Goal: Task Accomplishment & Management: Manage account settings

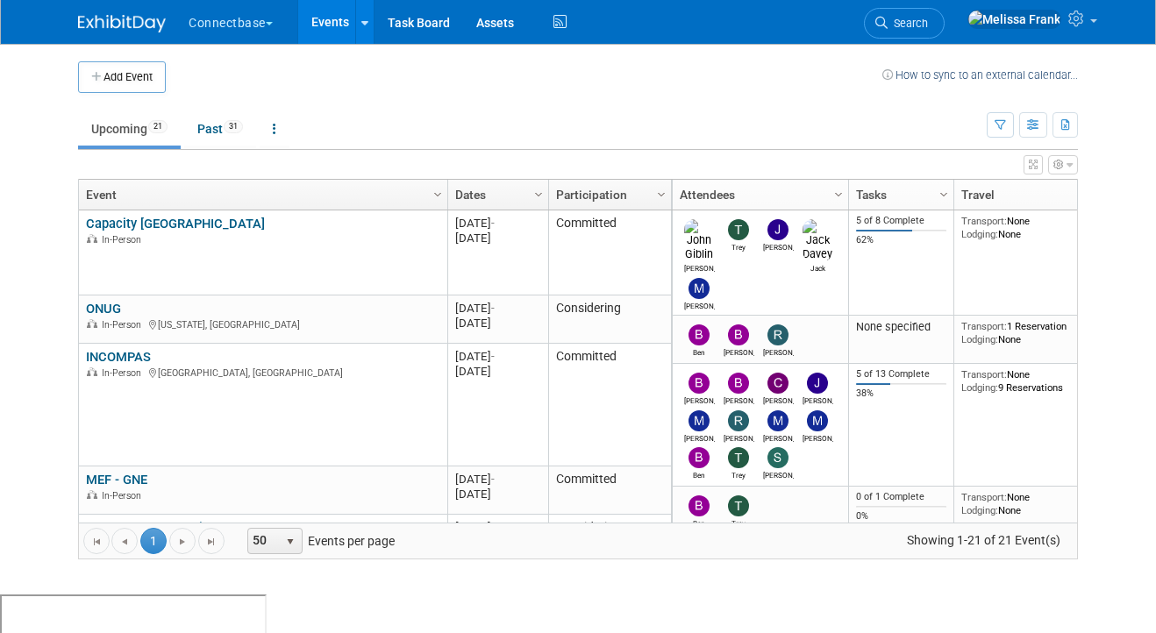
click at [333, 22] on link "Events" at bounding box center [330, 22] width 64 height 44
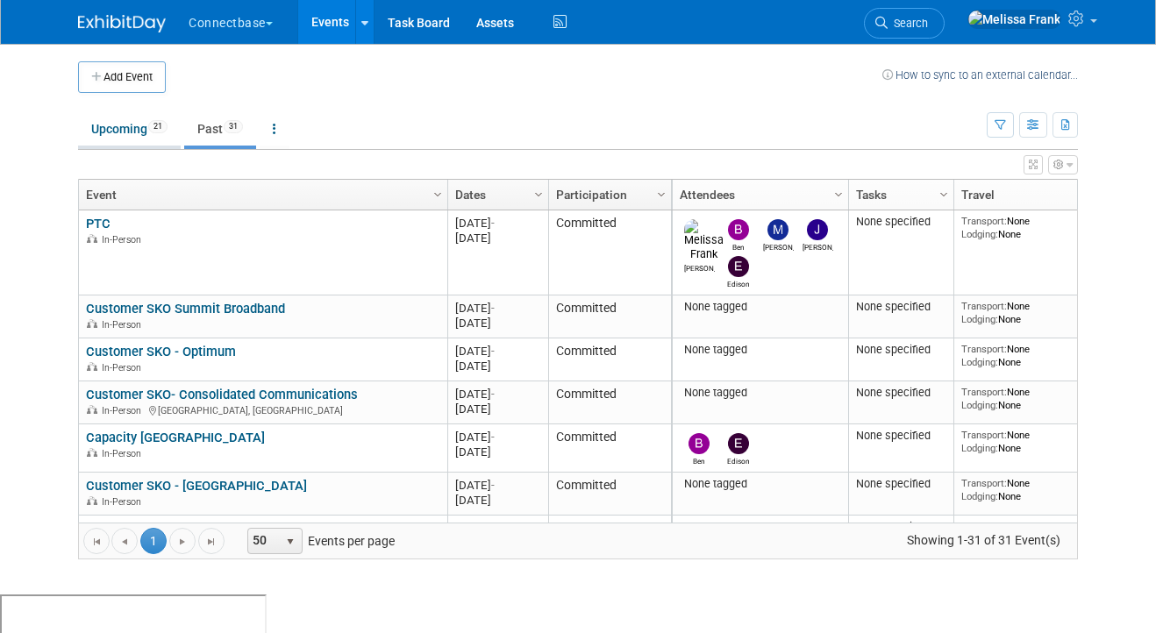
click at [146, 125] on link "Upcoming 21" at bounding box center [129, 128] width 103 height 33
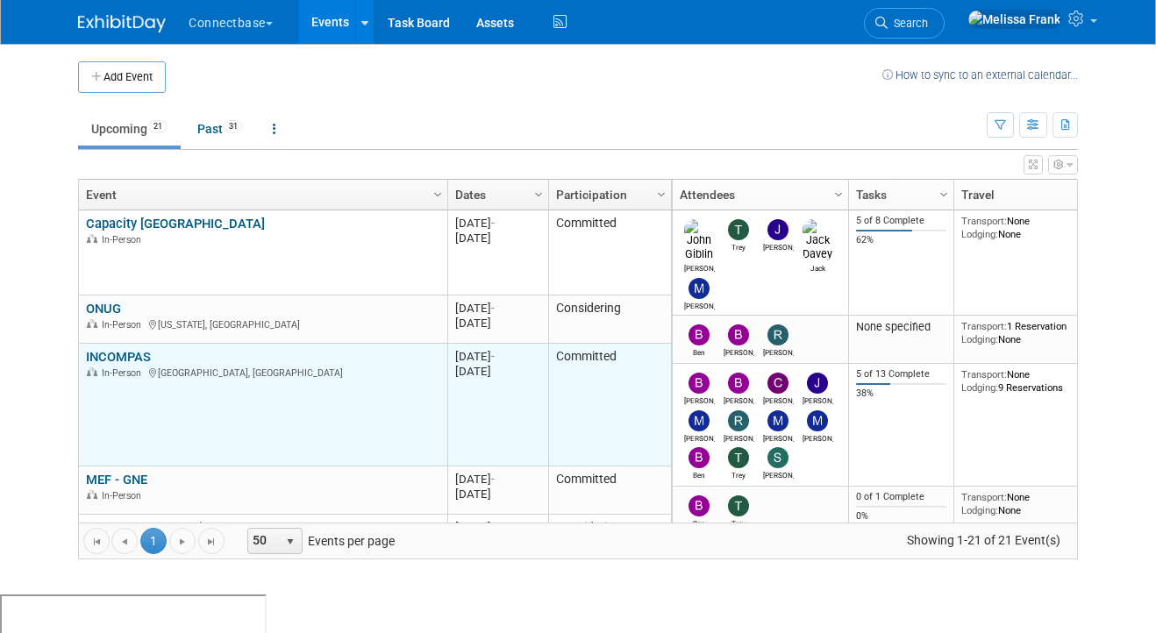
click at [111, 354] on link "INCOMPAS" at bounding box center [118, 357] width 65 height 16
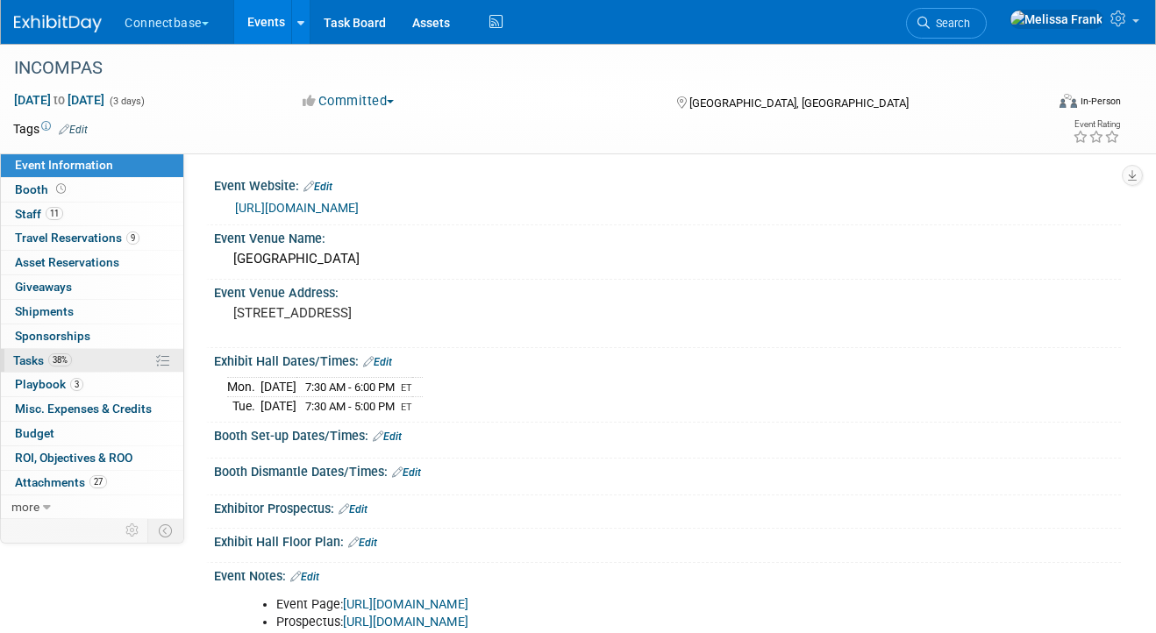
click at [49, 355] on span "Tasks 38%" at bounding box center [42, 361] width 59 height 14
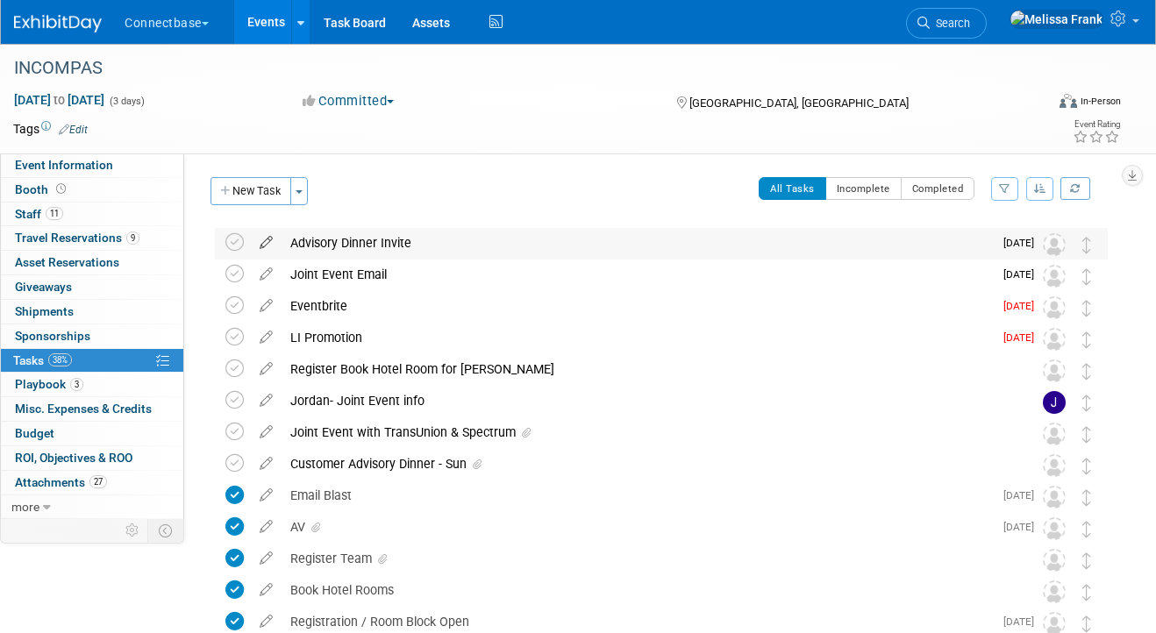
click at [268, 244] on icon at bounding box center [266, 239] width 31 height 22
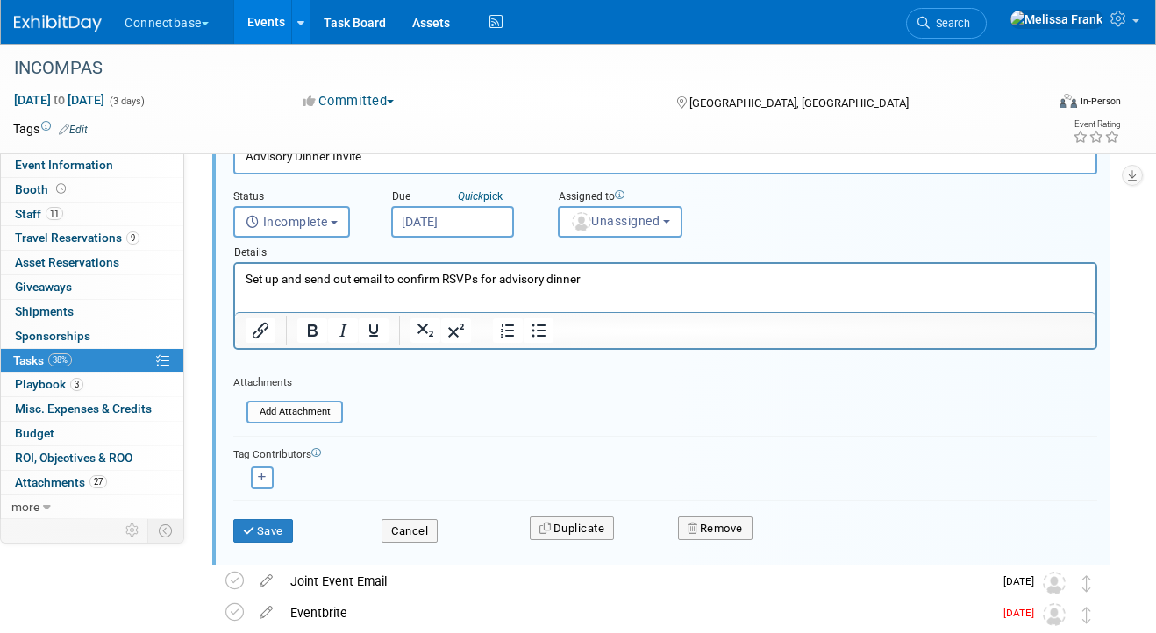
scroll to position [140, 0]
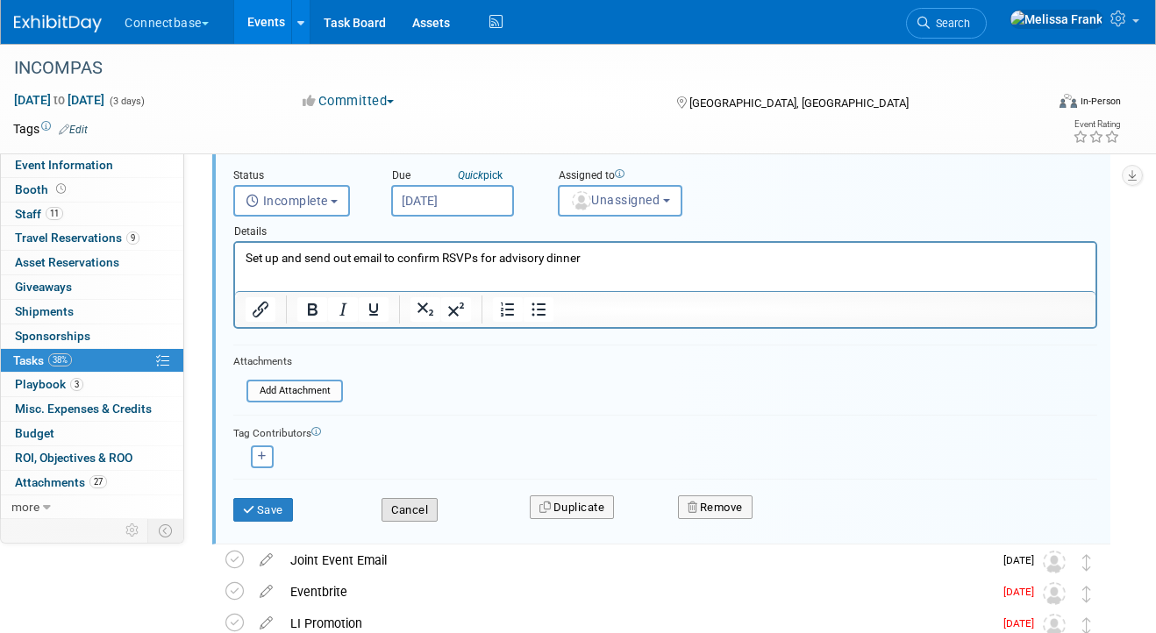
click at [429, 510] on button "Cancel" at bounding box center [410, 510] width 56 height 25
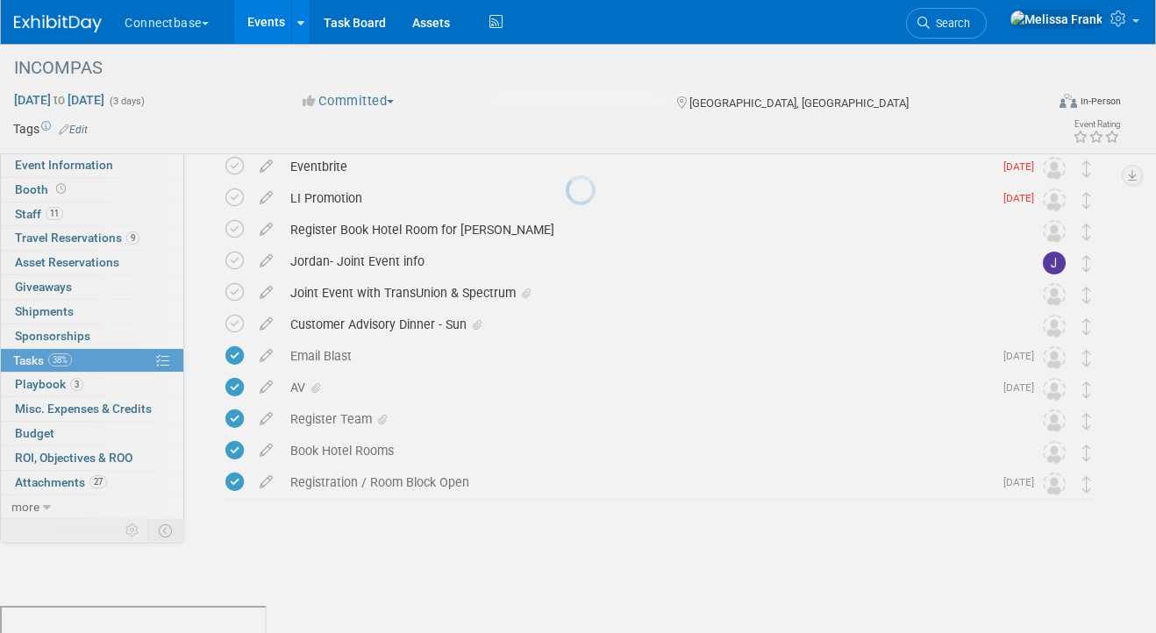
scroll to position [112, 0]
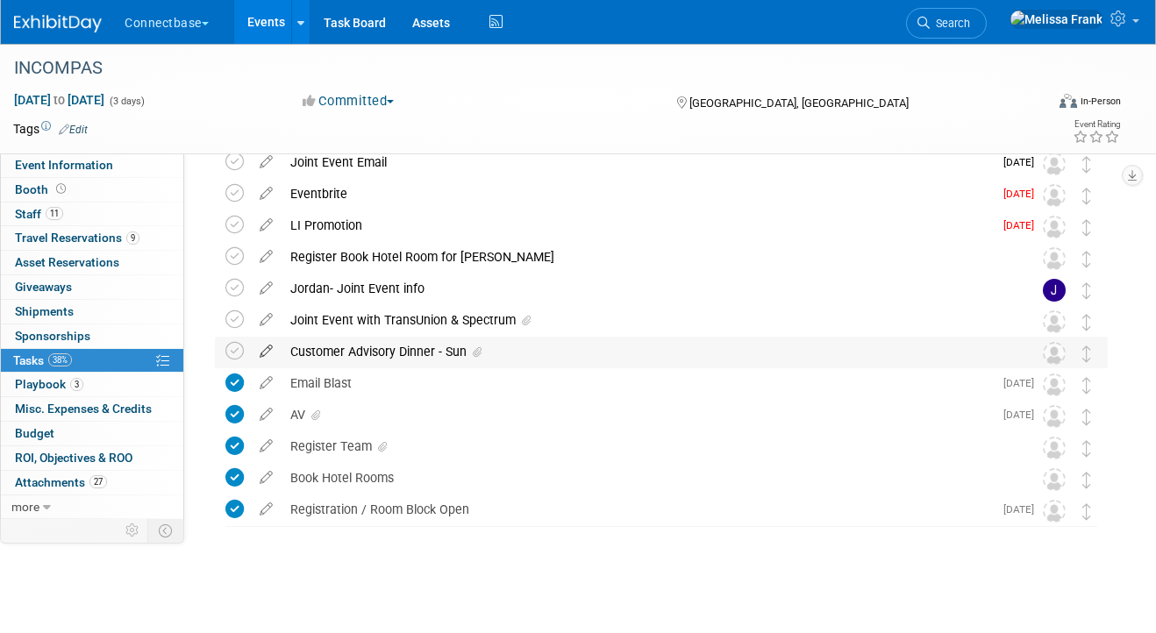
click at [272, 352] on icon at bounding box center [266, 348] width 31 height 22
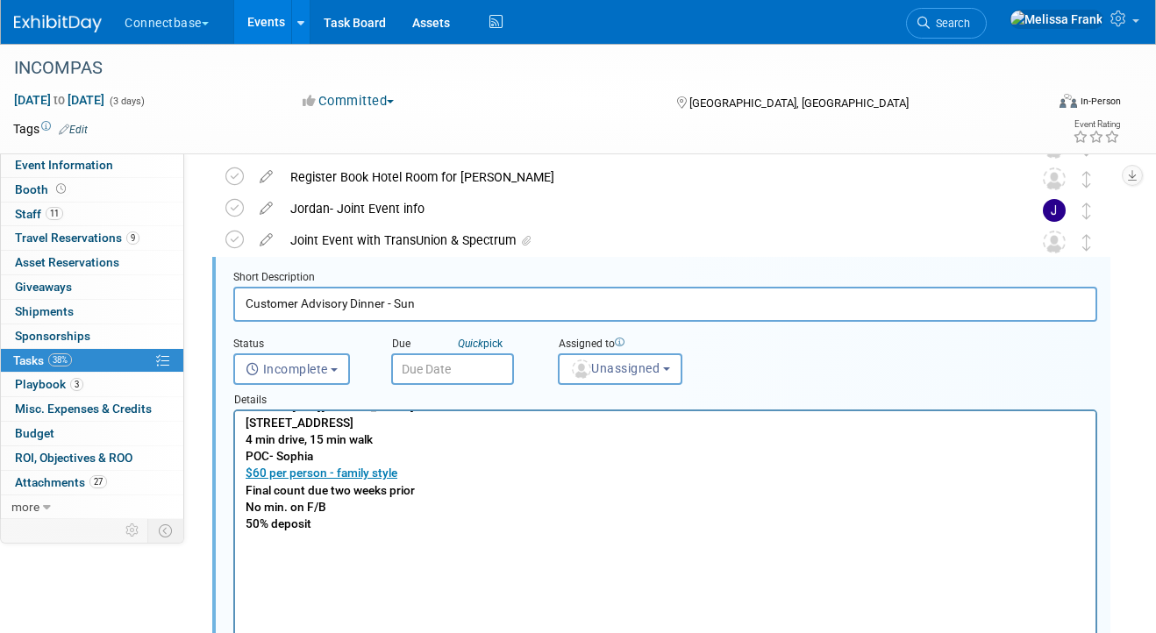
scroll to position [0, 0]
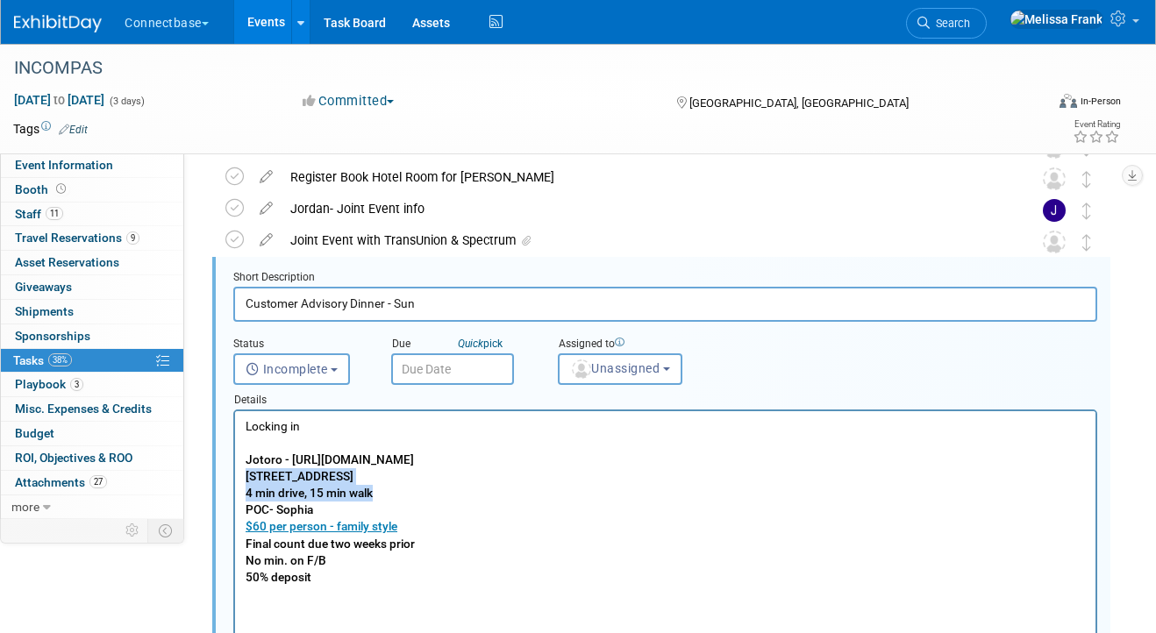
drag, startPoint x: 395, startPoint y: 498, endPoint x: 243, endPoint y: 476, distance: 153.5
copy p "615 Channelside Dr Suite 114, Tampa, FL 33602 4 min drive, 15 min walk"
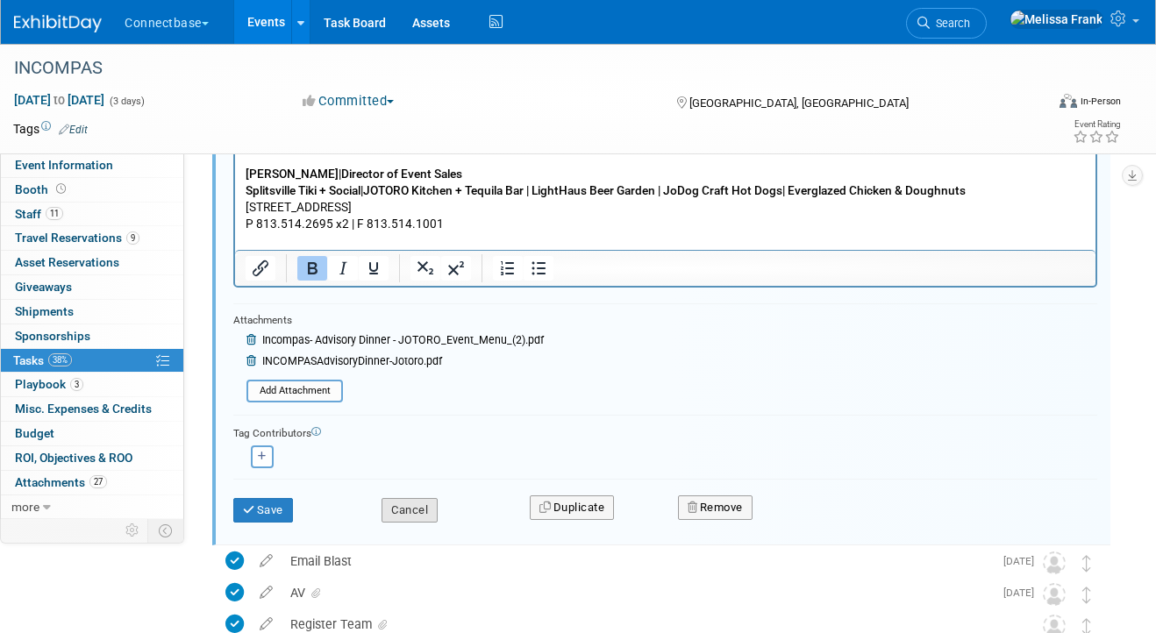
click at [425, 512] on button "Cancel" at bounding box center [410, 510] width 56 height 25
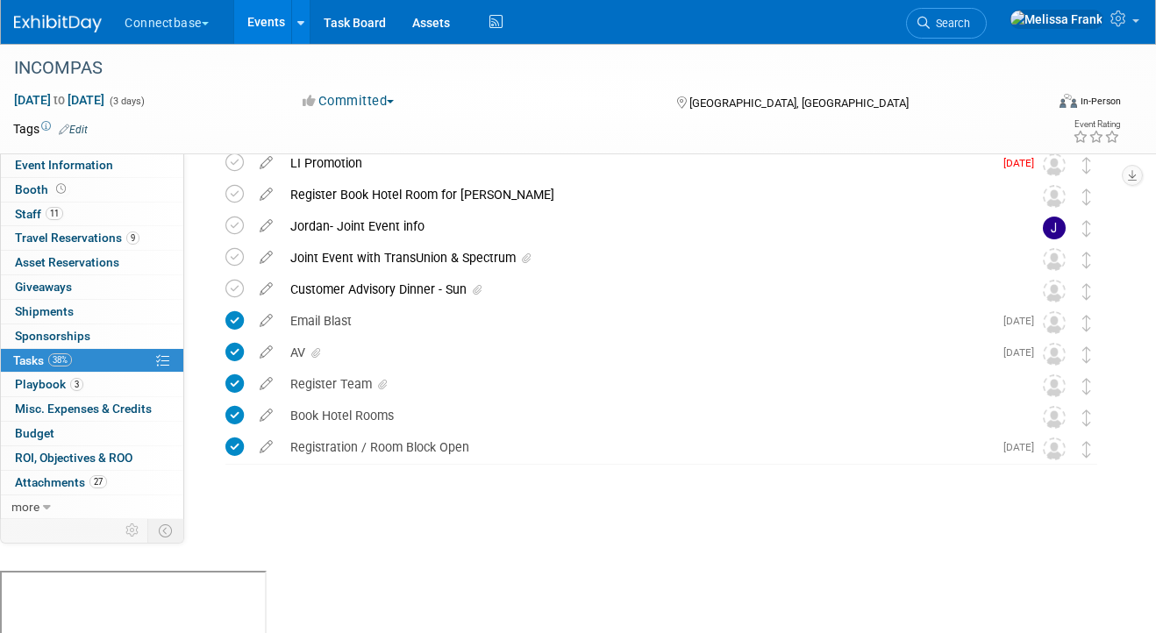
scroll to position [112, 0]
